Goal: Information Seeking & Learning: Learn about a topic

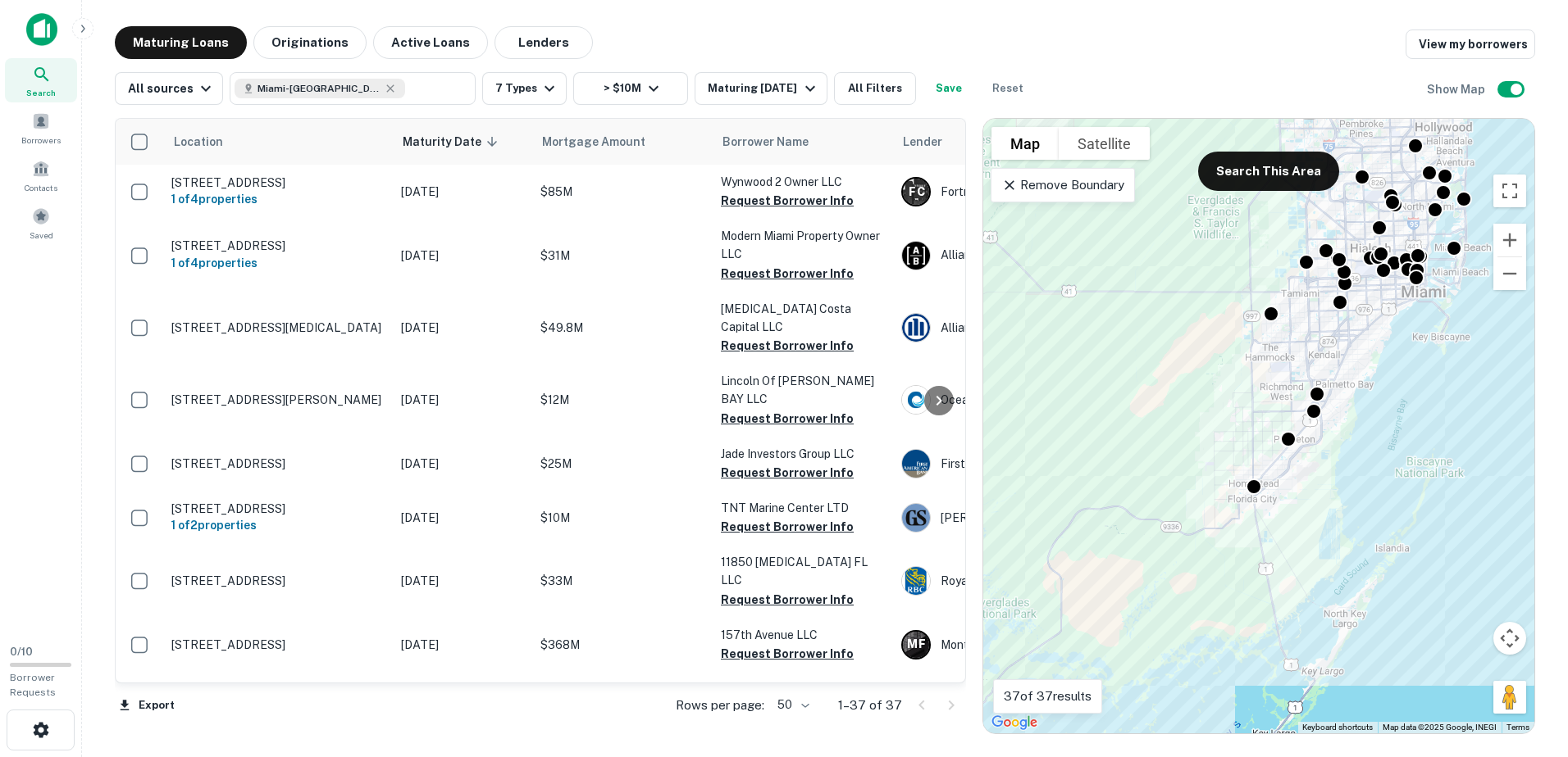
click at [1143, 52] on div "Maturing Loans Originations Active Loans Lenders View my borrowers" at bounding box center [825, 42] width 1420 height 33
click at [415, 672] on td "[DATE]" at bounding box center [462, 699] width 140 height 54
